Goal: Transaction & Acquisition: Purchase product/service

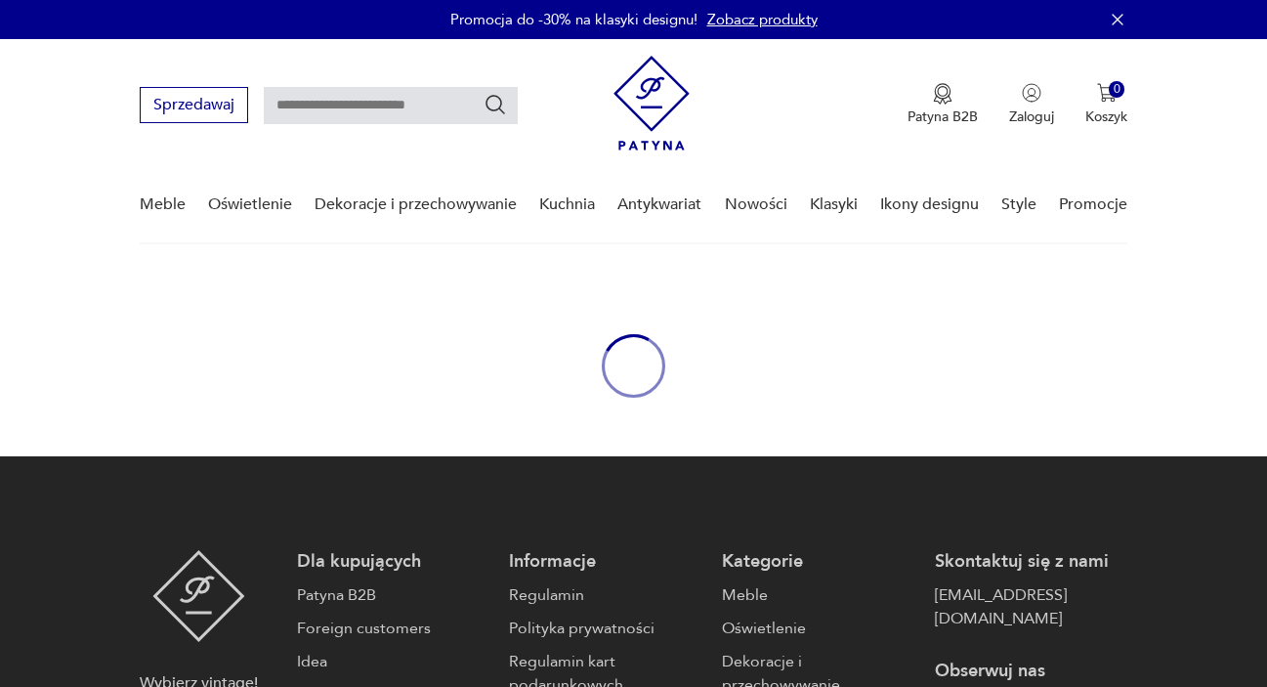
click at [168, 210] on link "Meble" at bounding box center [163, 204] width 46 height 75
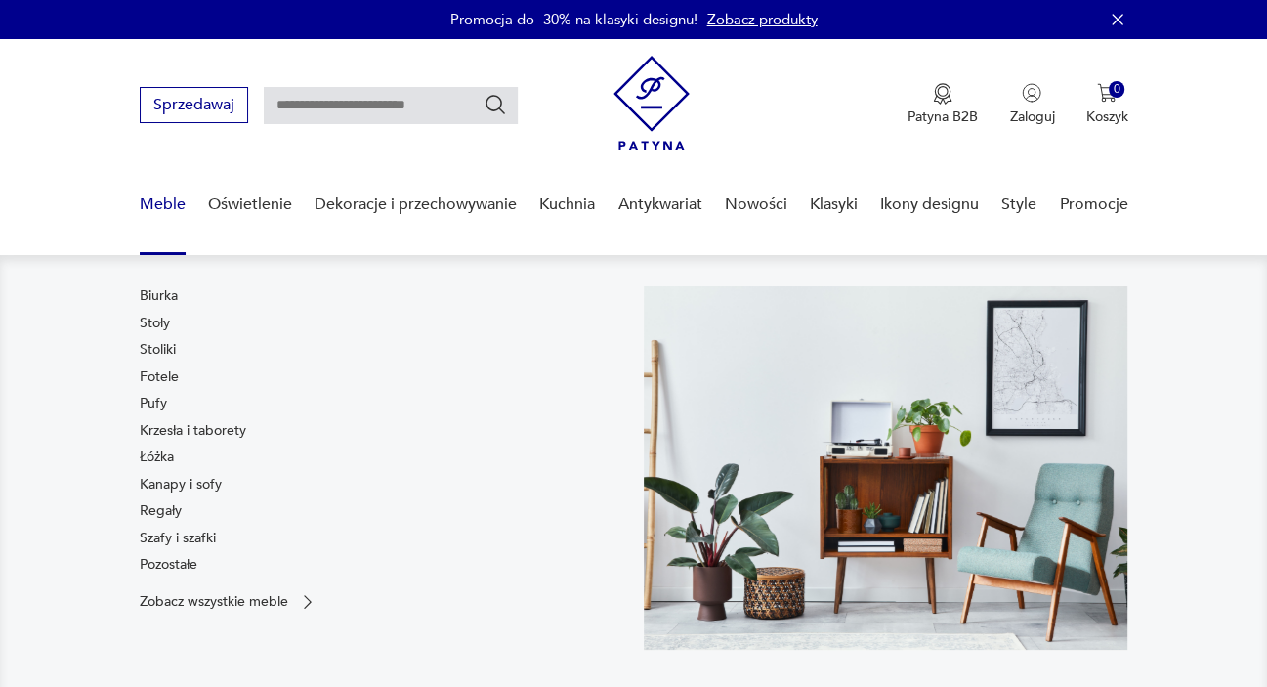
scroll to position [40, 0]
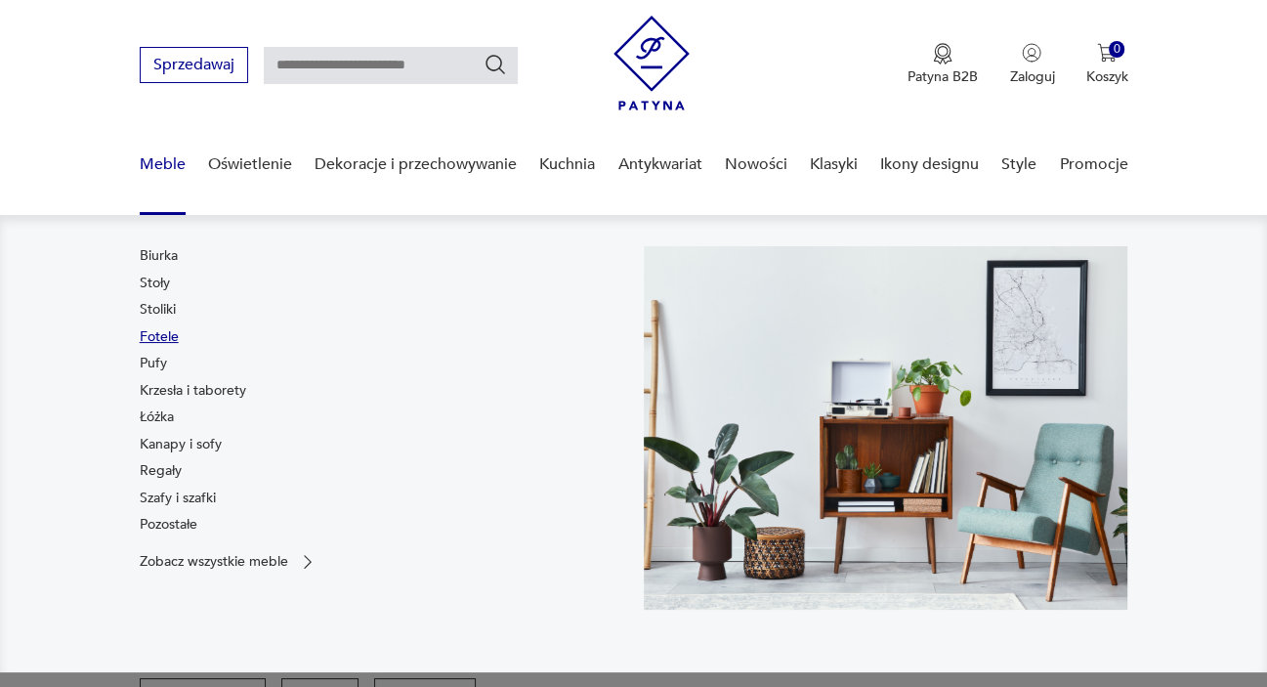
click at [162, 337] on link "Fotele" at bounding box center [159, 337] width 39 height 20
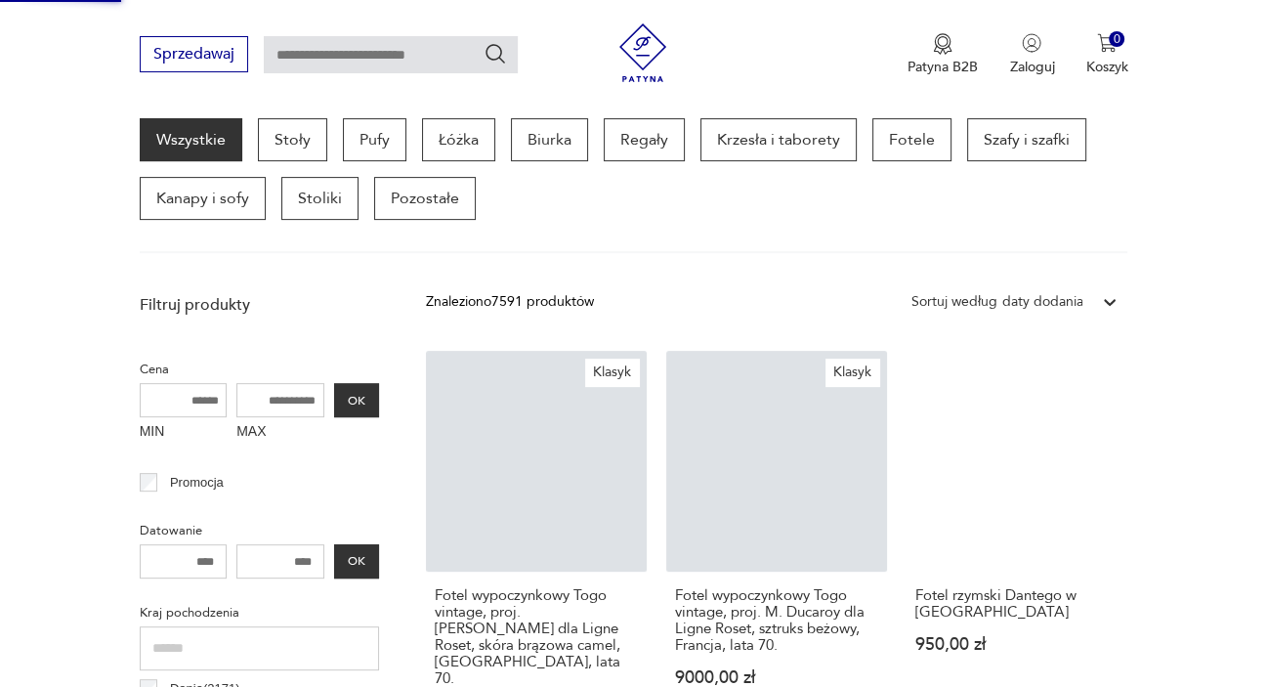
scroll to position [0, 0]
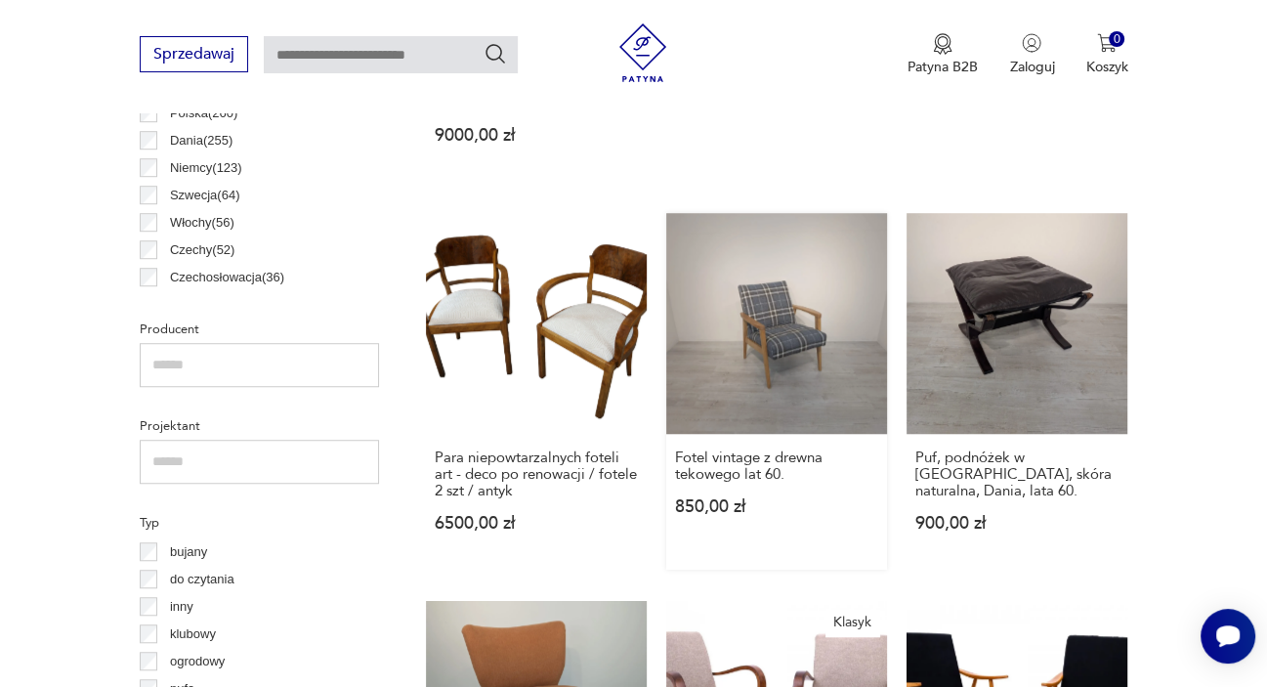
click at [804, 328] on link "Fotel vintage z drewna tekowego lat 60. 850,00 zł" at bounding box center [776, 391] width 221 height 357
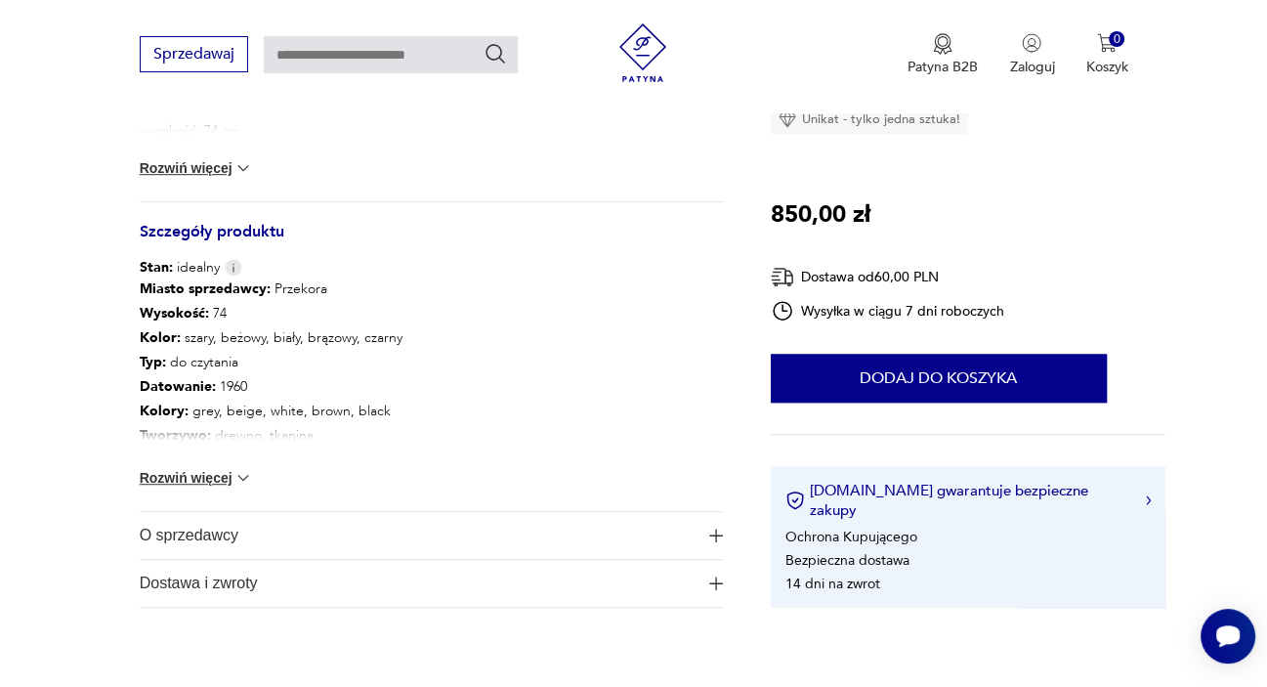
scroll to position [977, 0]
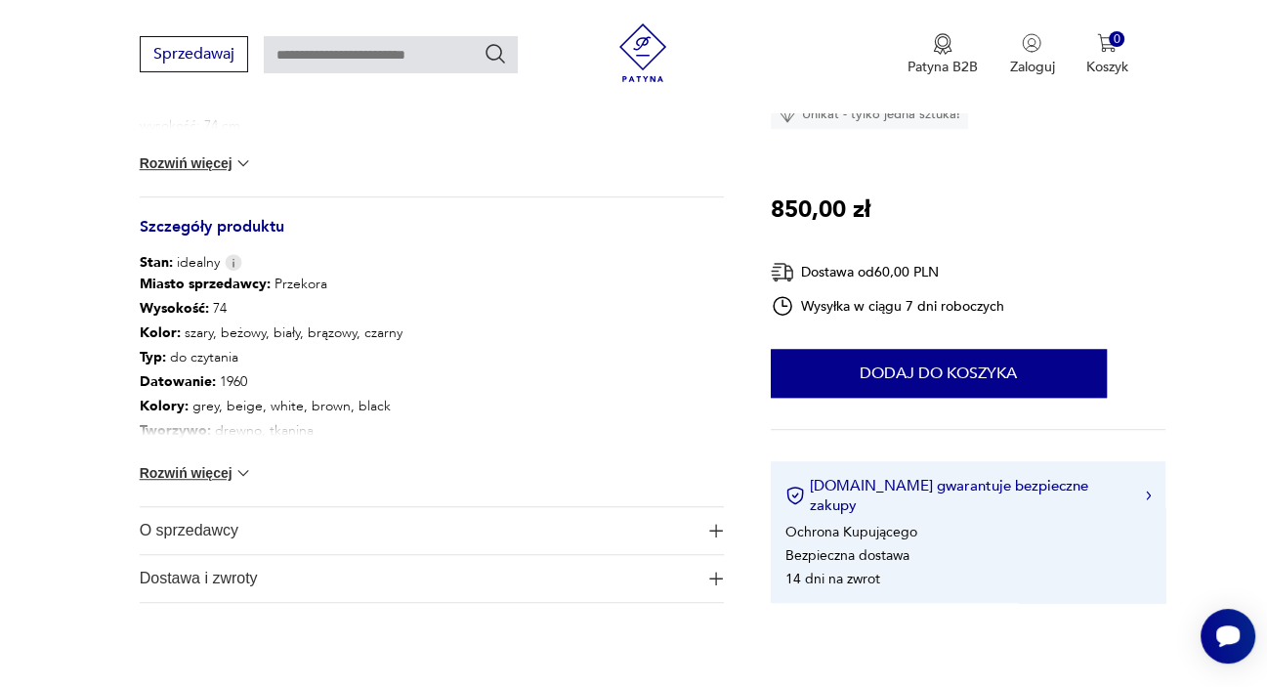
click at [214, 480] on button "Rozwiń więcej" at bounding box center [196, 473] width 113 height 20
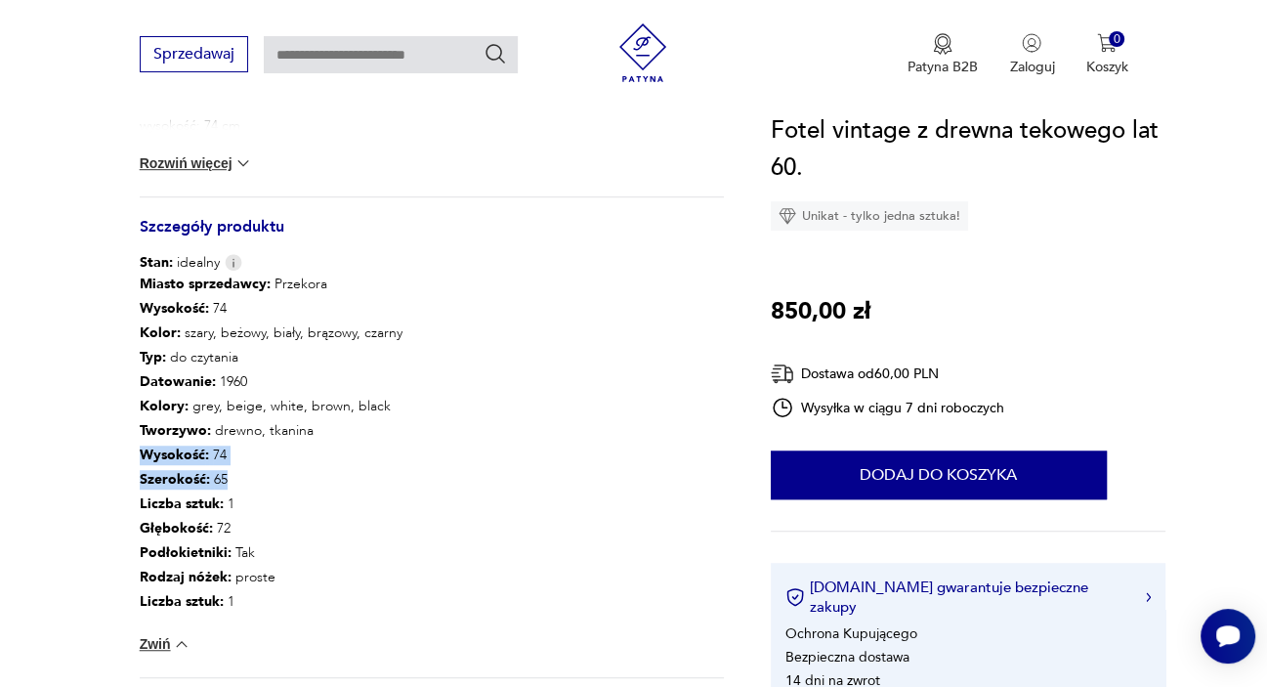
drag, startPoint x: 137, startPoint y: 454, endPoint x: 234, endPoint y: 489, distance: 102.6
click at [234, 489] on section "Opis produktu Fotel vintage z drewna tekowego lat 60-tych Fotel wyprodukowany w…" at bounding box center [633, 83] width 1267 height 1476
click at [359, 299] on p "Wysokość : 74" at bounding box center [271, 309] width 263 height 24
drag, startPoint x: 142, startPoint y: 449, endPoint x: 249, endPoint y: 484, distance: 113.1
click at [249, 484] on div "Miasto sprzedawcy : Przekora Wysokość : 74 Kolor: szary, beżowy, biały, brązowy…" at bounding box center [271, 444] width 263 height 342
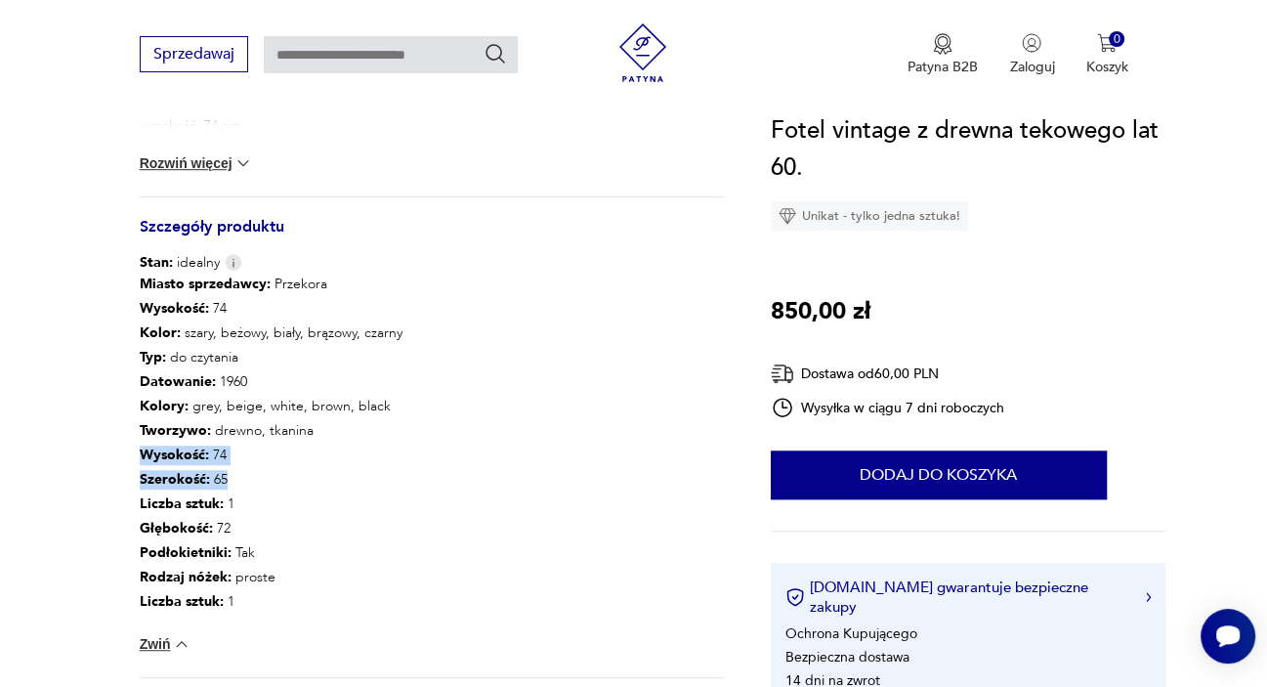
click at [287, 473] on p "Szerokość : 65" at bounding box center [271, 480] width 263 height 24
drag, startPoint x: 229, startPoint y: 478, endPoint x: 134, endPoint y: 451, distance: 98.4
click at [134, 451] on section "Opis produktu Fotel vintage z drewna tekowego lat 60-tych Fotel wyprodukowany w…" at bounding box center [633, 83] width 1267 height 1476
click at [288, 483] on p "Szerokość : 65" at bounding box center [271, 480] width 263 height 24
